Goal: Task Accomplishment & Management: Use online tool/utility

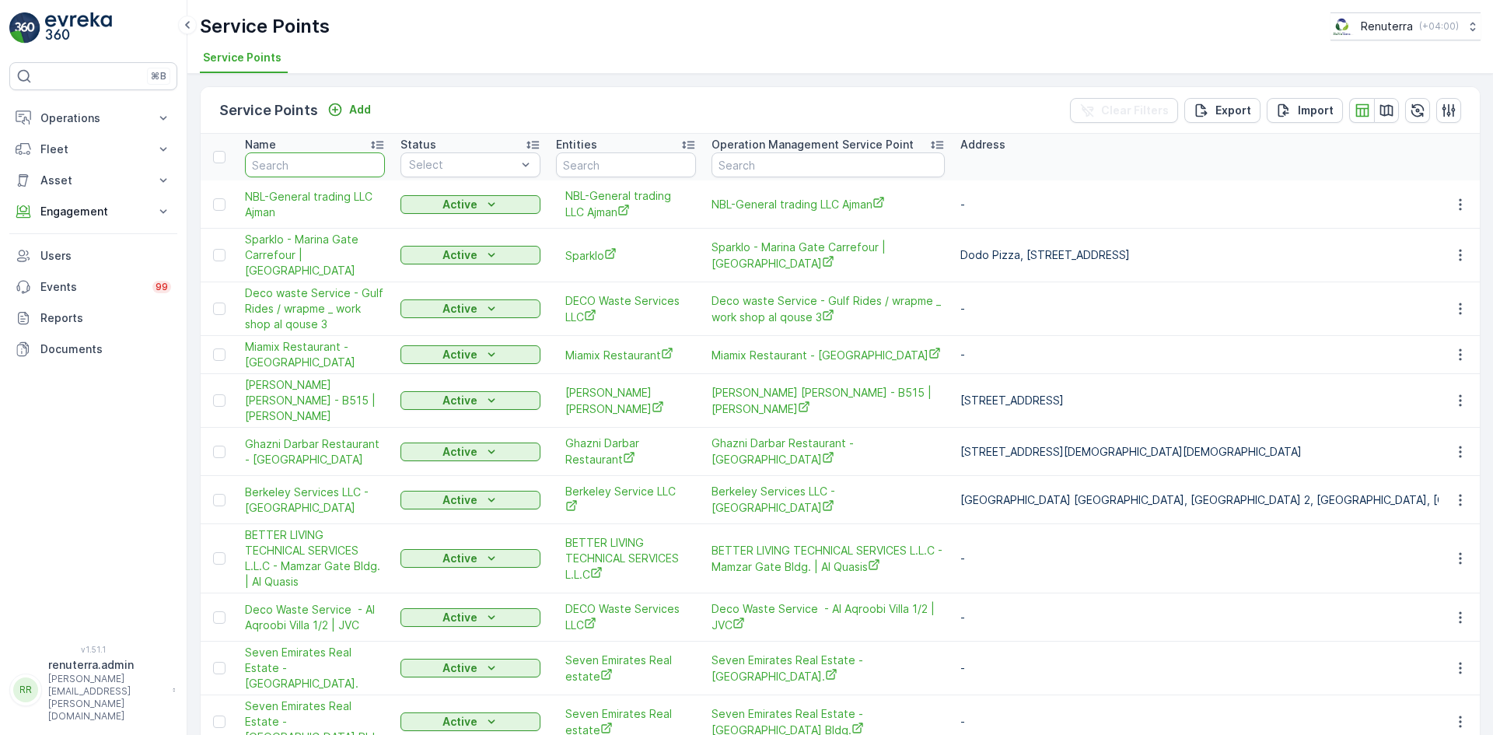
click at [300, 173] on input "text" at bounding box center [315, 164] width 140 height 25
type input "dolp"
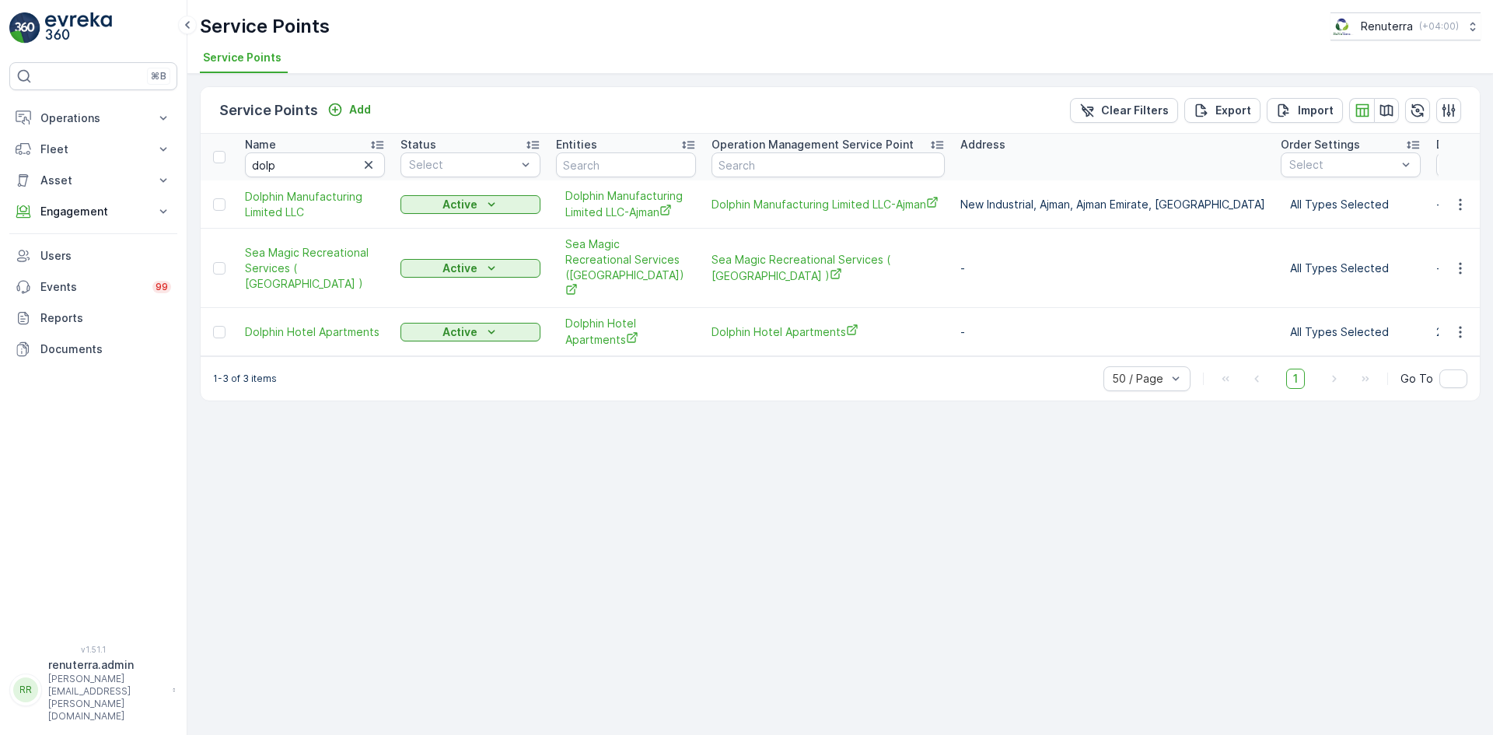
click at [742, 327] on td at bounding box center [1460, 332] width 42 height 48
click at [742, 326] on icon "button" at bounding box center [1460, 332] width 2 height 12
click at [742, 333] on span "Create Document" at bounding box center [1422, 384] width 93 height 16
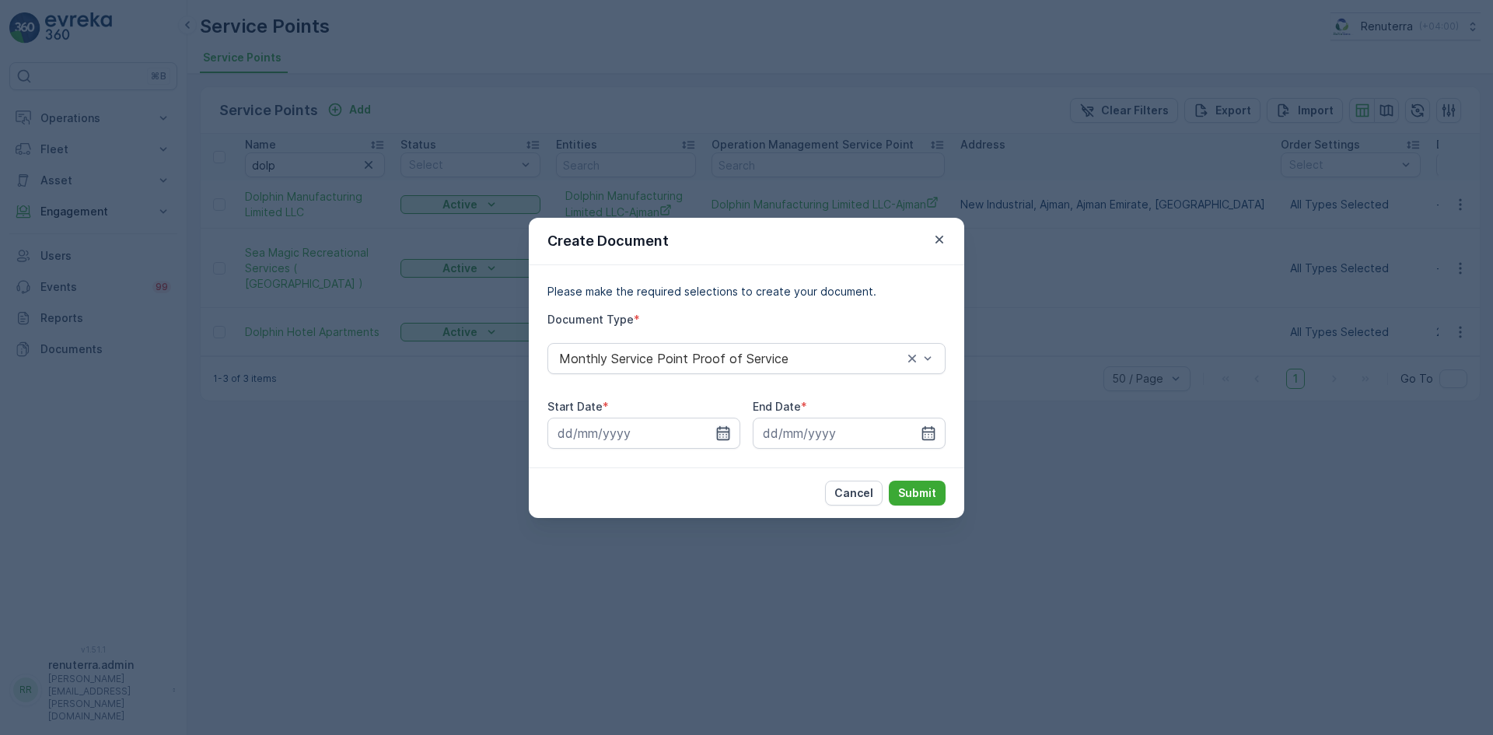
click at [723, 333] on icon "button" at bounding box center [724, 433] width 16 height 16
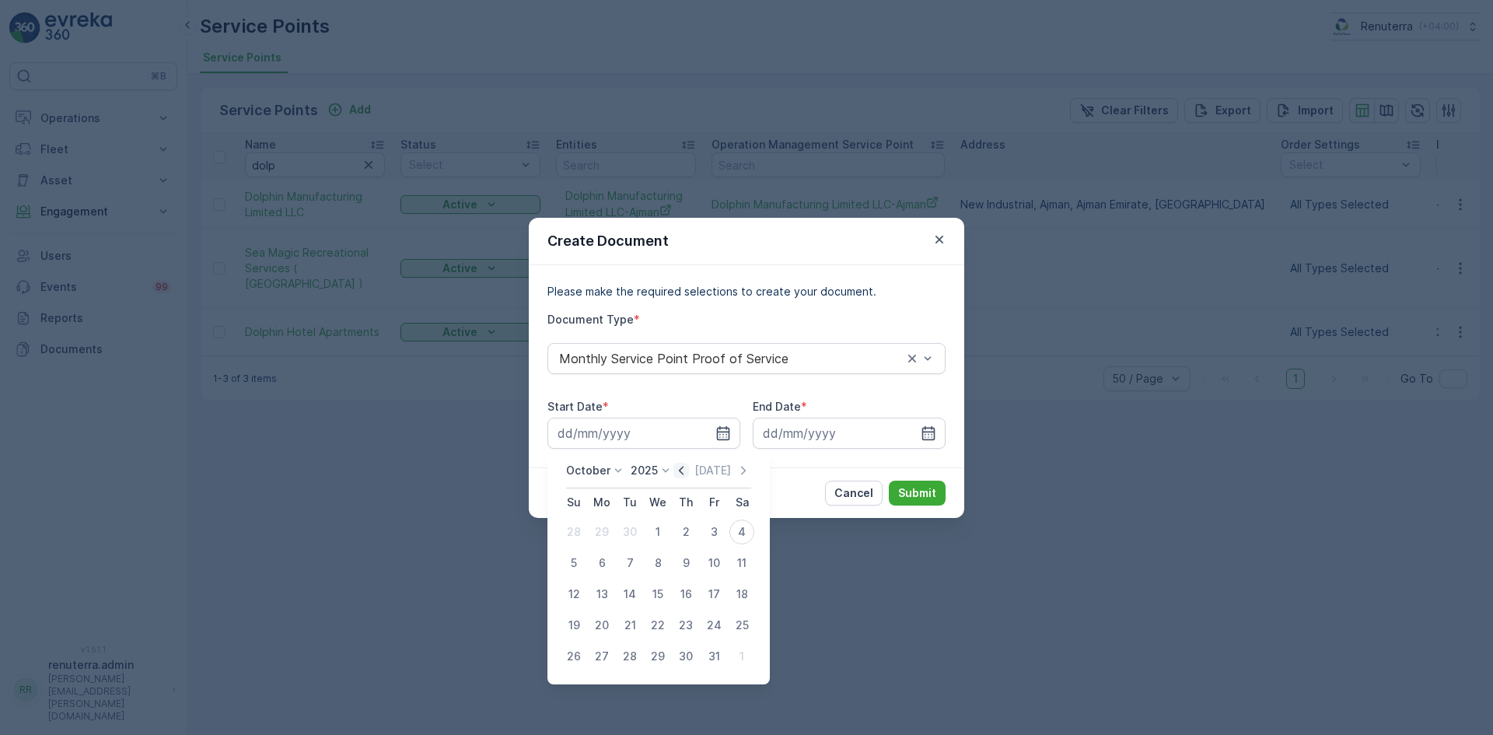
click at [684, 333] on icon "button" at bounding box center [681, 470] width 5 height 9
click at [600, 333] on div "1" at bounding box center [602, 532] width 25 height 25
type input "01.09.2025"
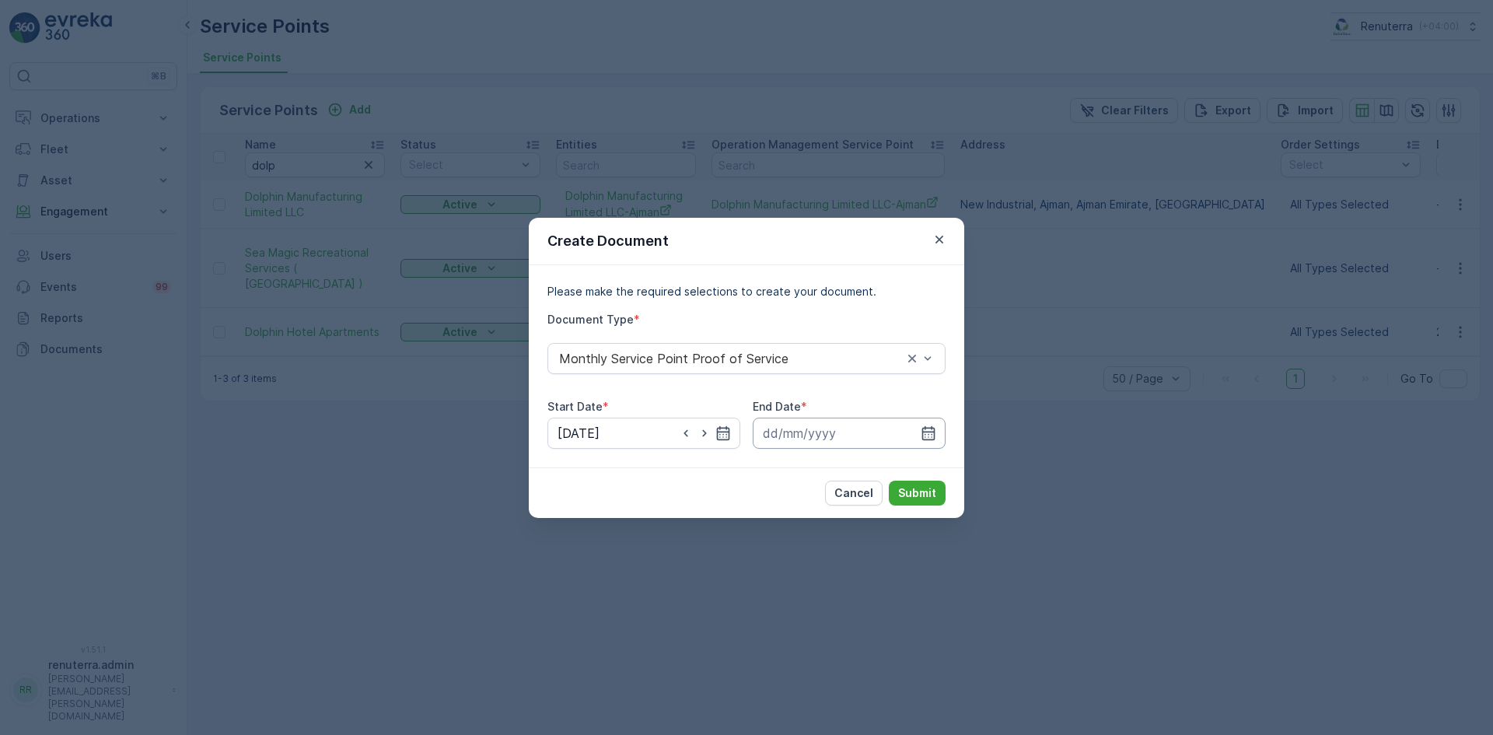
drag, startPoint x: 929, startPoint y: 429, endPoint x: 923, endPoint y: 448, distance: 19.7
click at [742, 333] on icon "button" at bounding box center [929, 433] width 16 height 16
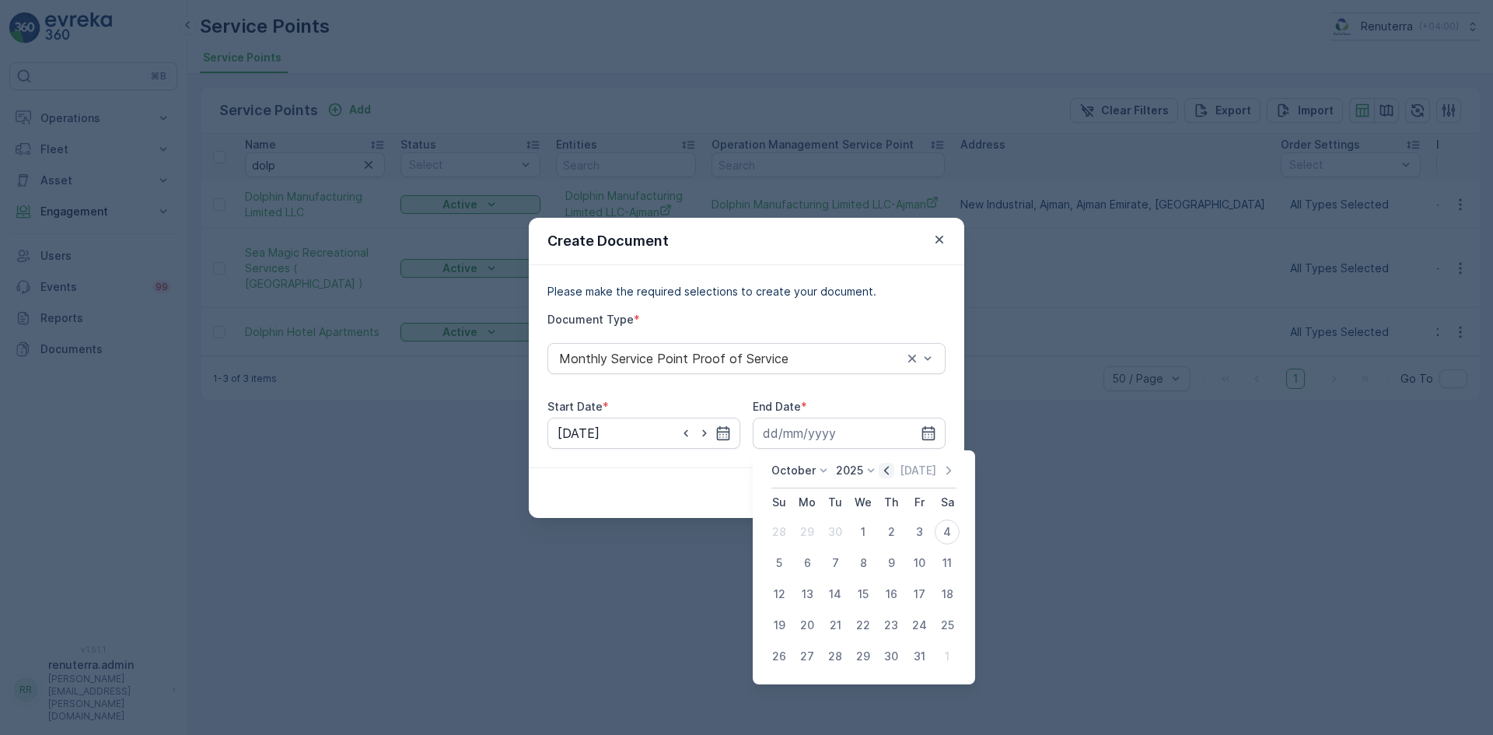
click at [742, 333] on div "October 2025 Today Su Mo Tu We Th Fr Sa 28 29 30 1 2 3 4 5 6 7 8 9 10 11 12 13 …" at bounding box center [864, 567] width 222 height 234
click at [742, 333] on icon "button" at bounding box center [886, 470] width 5 height 9
click at [742, 333] on div "30" at bounding box center [835, 656] width 25 height 25
type input "30.09.2025"
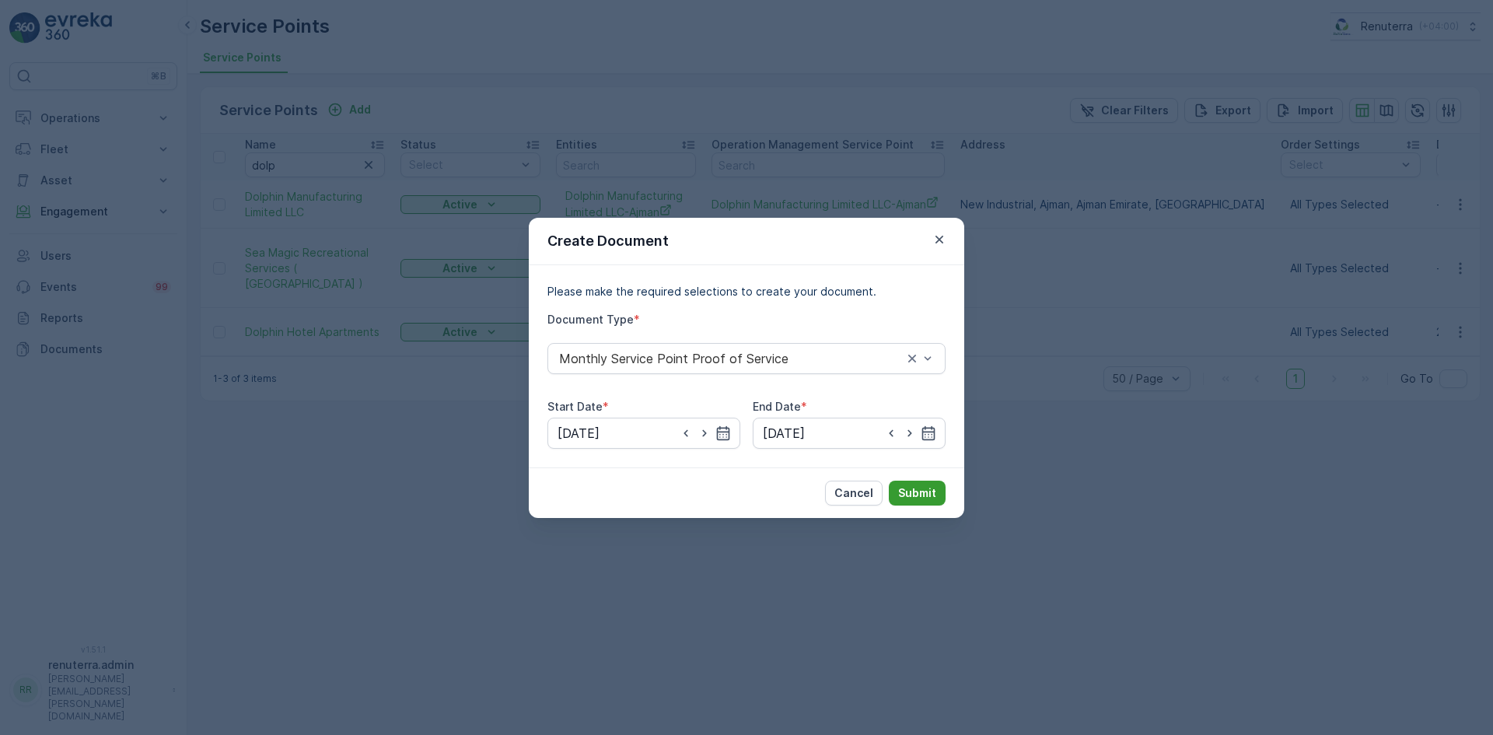
click at [742, 333] on p "Submit" at bounding box center [917, 493] width 38 height 16
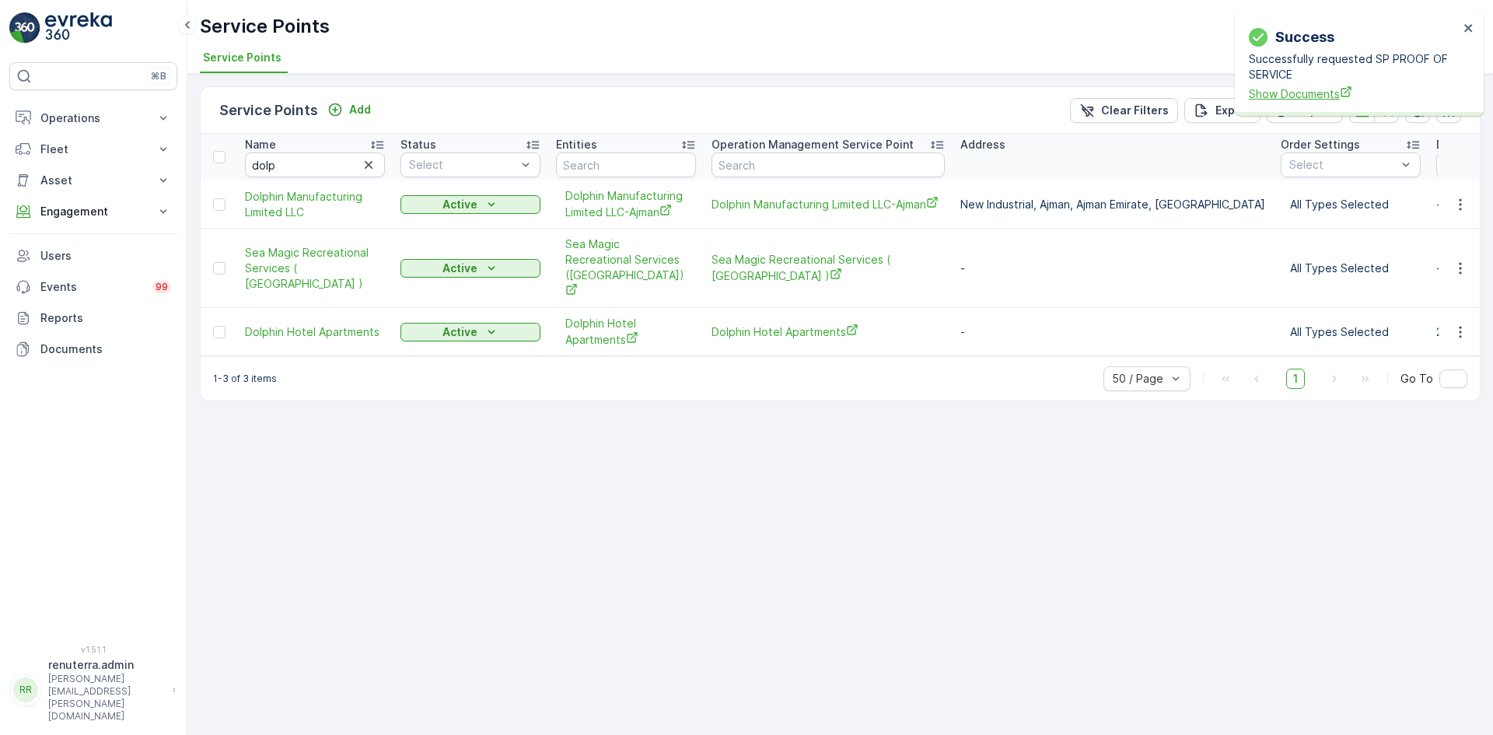
click at [742, 100] on span "Show Documents" at bounding box center [1354, 94] width 210 height 16
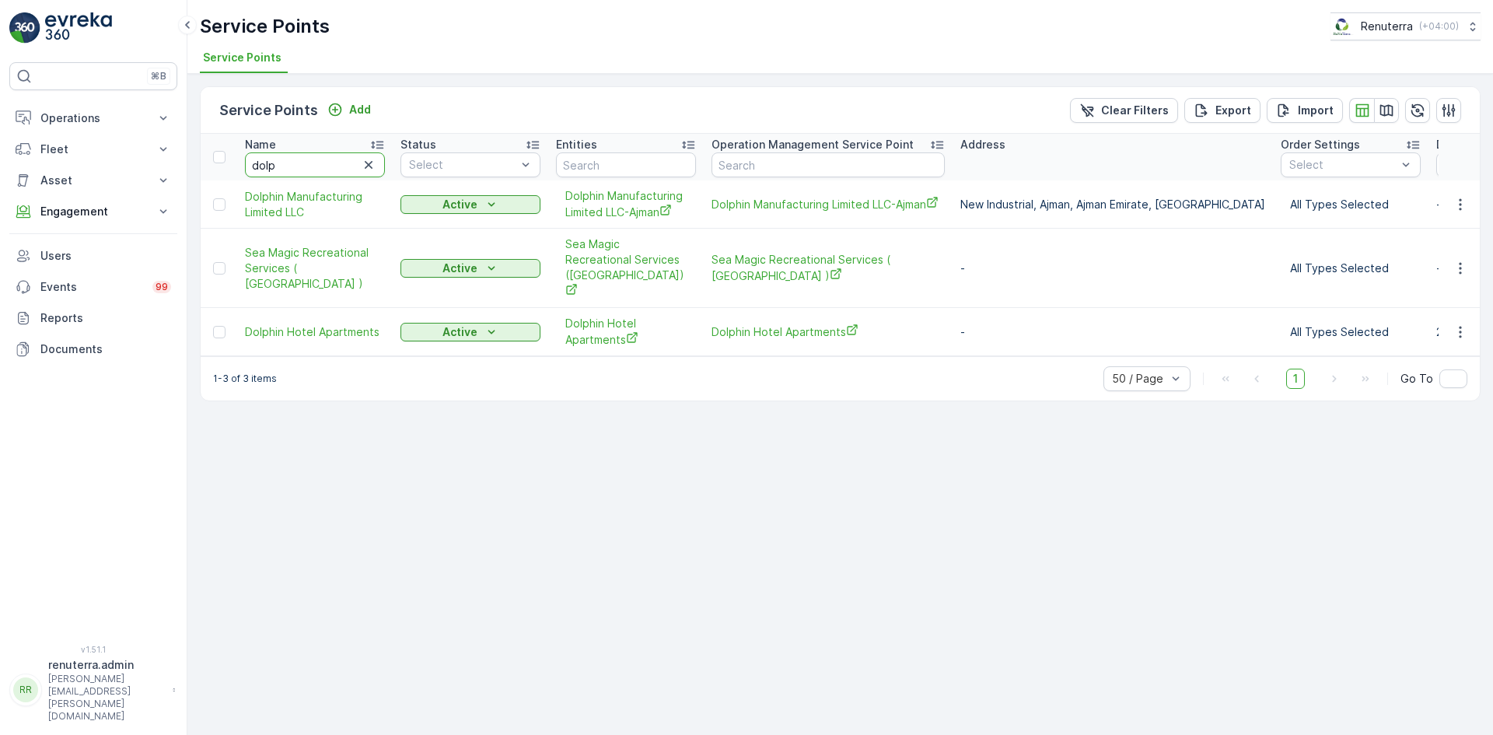
click at [282, 171] on input "dolp" at bounding box center [315, 164] width 140 height 25
click at [110, 214] on p "Engagement" at bounding box center [93, 212] width 106 height 16
click at [91, 234] on link "Insights" at bounding box center [105, 238] width 144 height 22
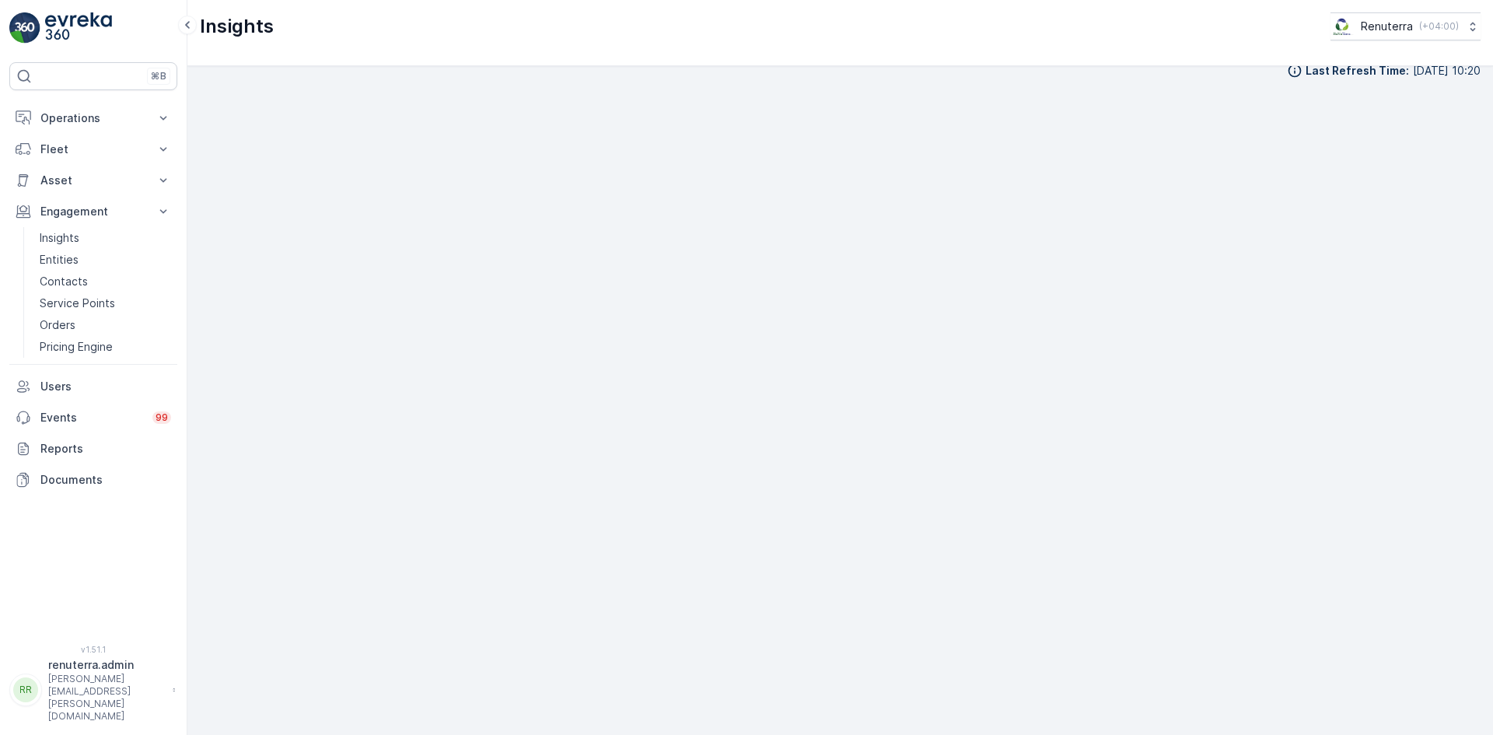
scroll to position [18, 0]
click at [742, 333] on div "Last Refresh Time : 04.10.2025 10:20" at bounding box center [840, 400] width 1306 height 669
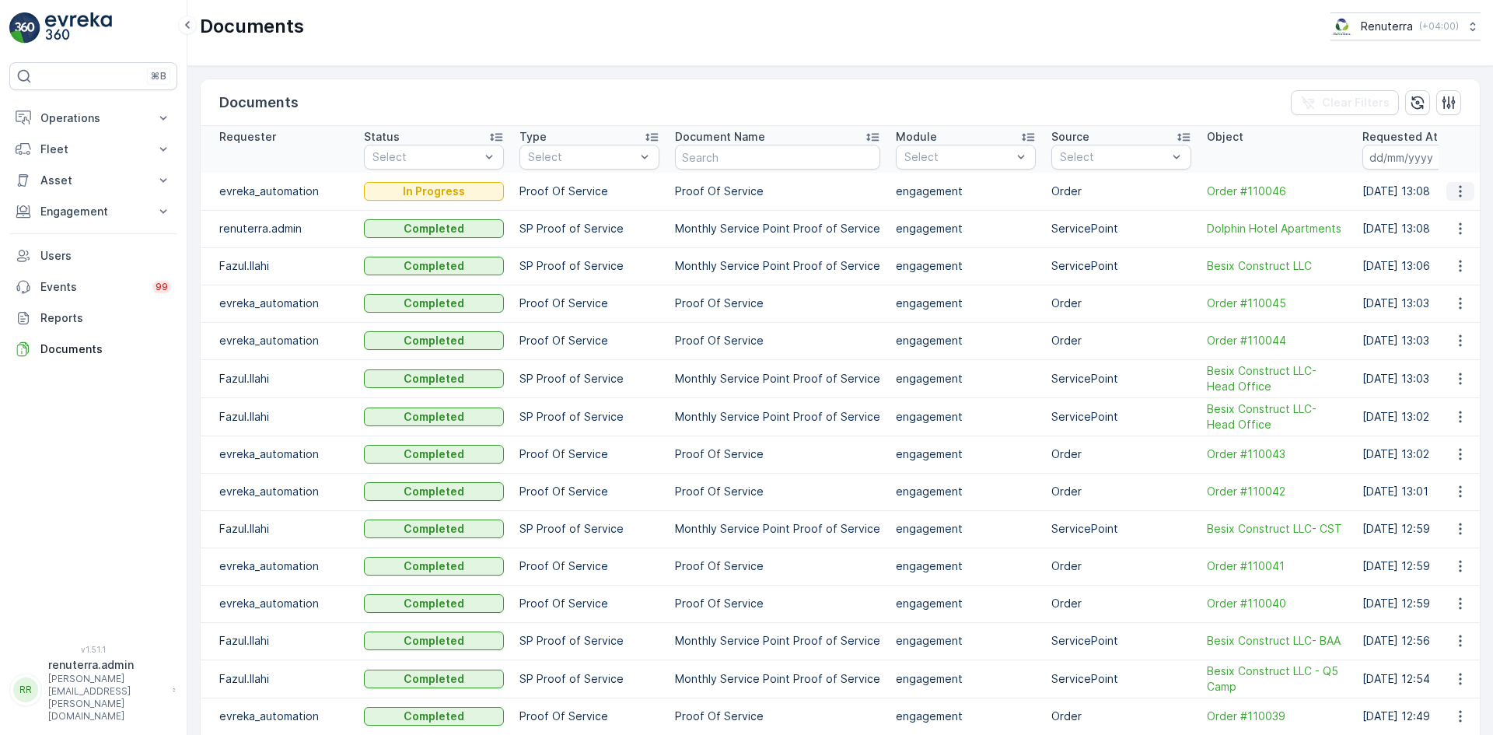
drag, startPoint x: 1452, startPoint y: 186, endPoint x: 1454, endPoint y: 198, distance: 12.5
click at [1453, 187] on icon "button" at bounding box center [1461, 192] width 16 height 16
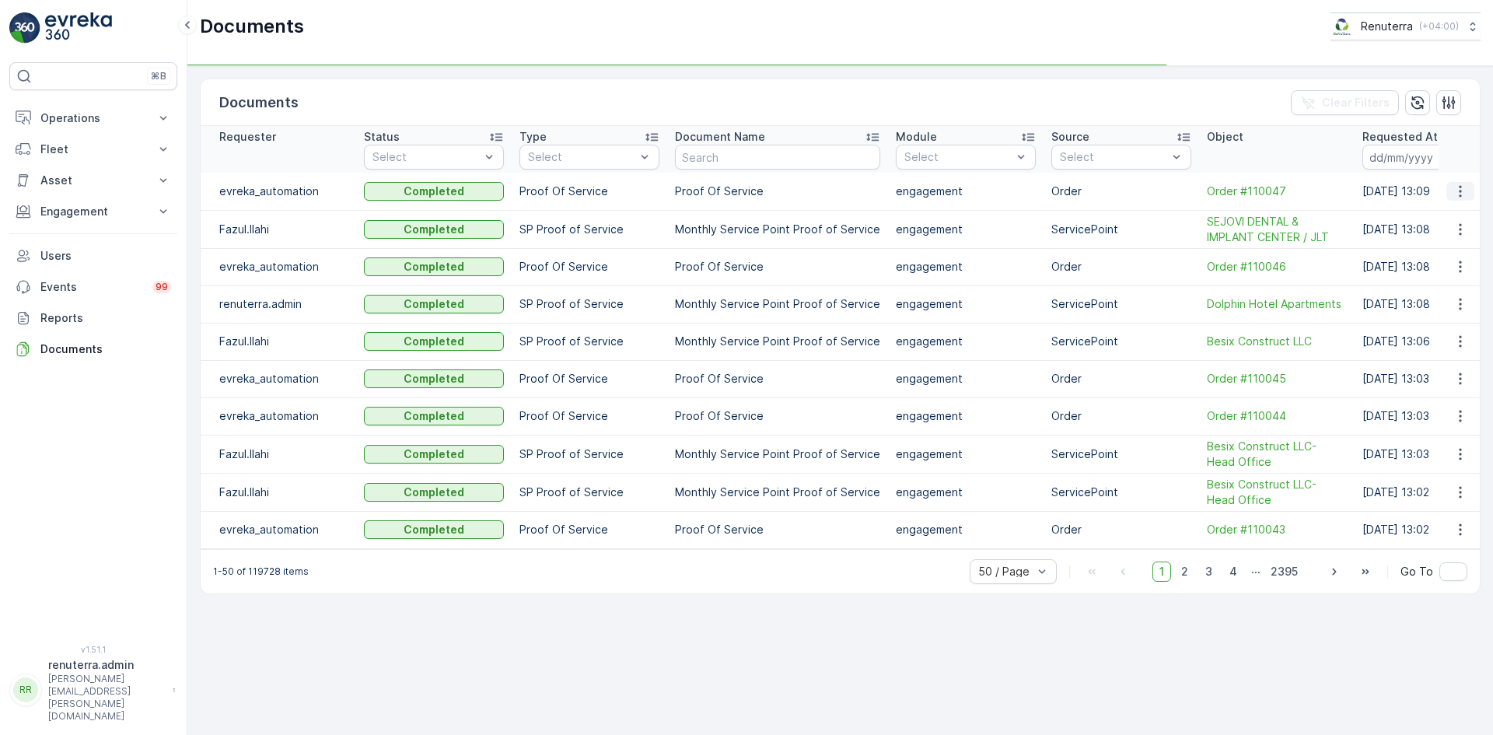
click at [1465, 200] on button "button" at bounding box center [1461, 191] width 28 height 19
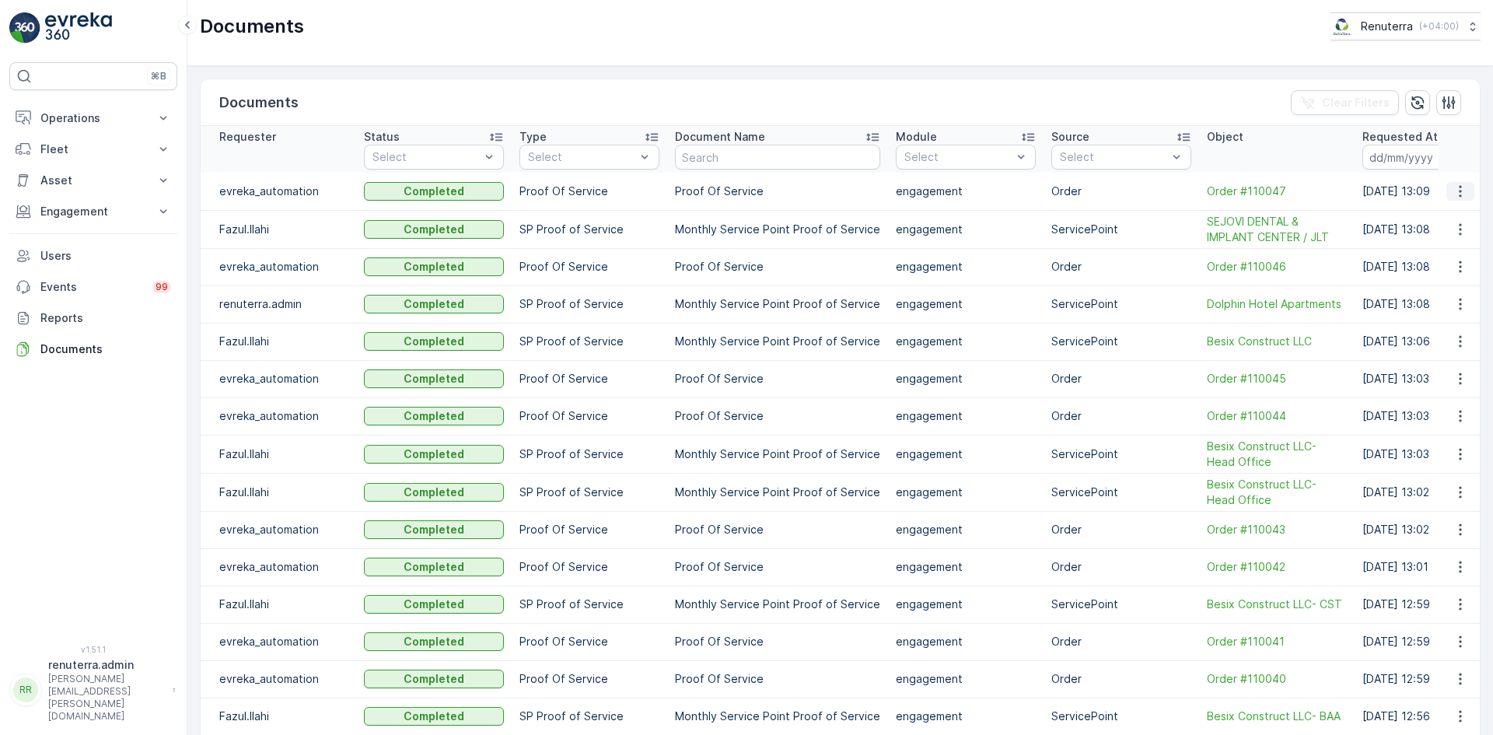
click at [1459, 197] on icon "button" at bounding box center [1461, 192] width 16 height 16
click at [1401, 269] on td "[DATE] 13:08" at bounding box center [1475, 266] width 240 height 37
click at [1459, 230] on icon "button" at bounding box center [1461, 230] width 16 height 16
click at [1359, 319] on td "[DATE] 13:08" at bounding box center [1475, 303] width 240 height 37
click at [1459, 308] on icon "button" at bounding box center [1461, 304] width 16 height 16
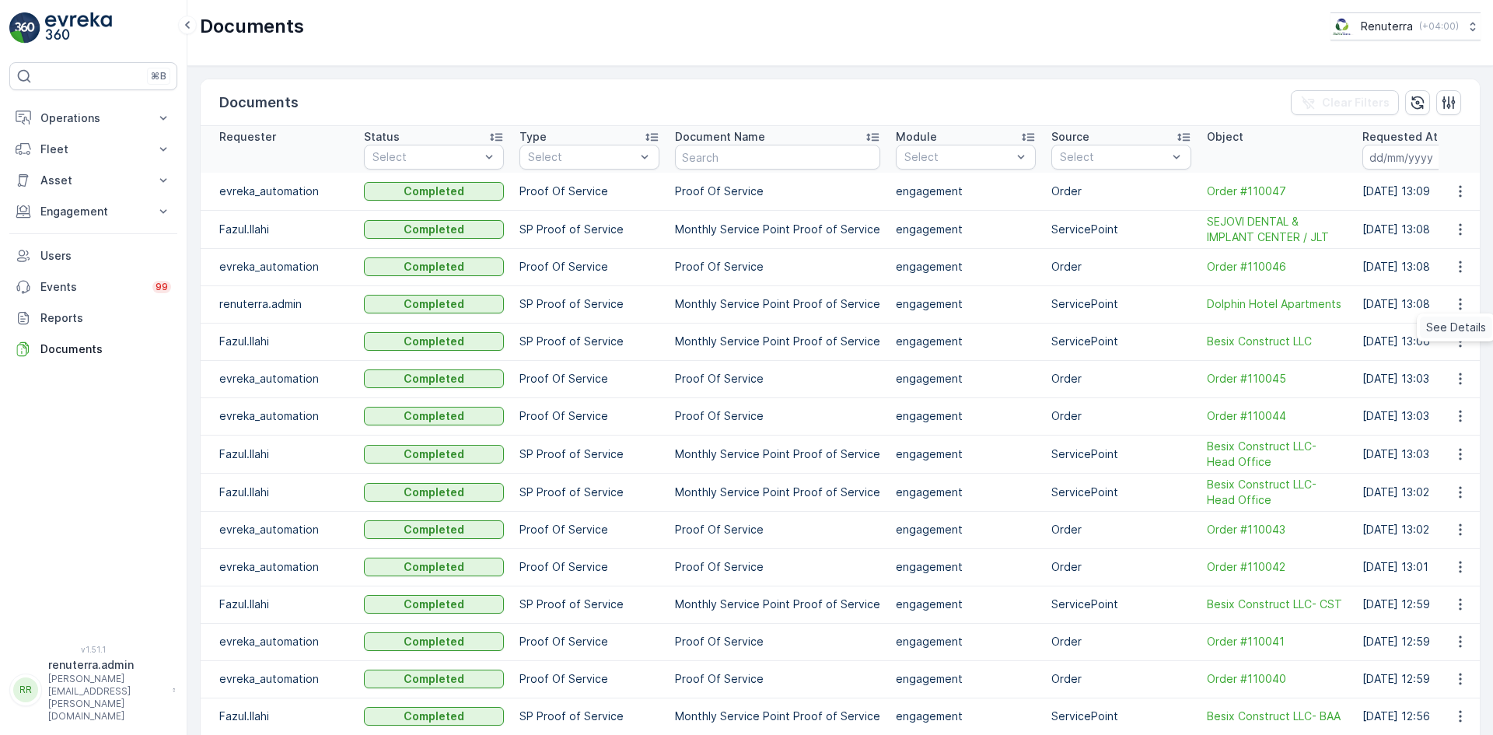
click at [1458, 324] on span "See Details" at bounding box center [1456, 328] width 60 height 16
